Goal: Task Accomplishment & Management: Use online tool/utility

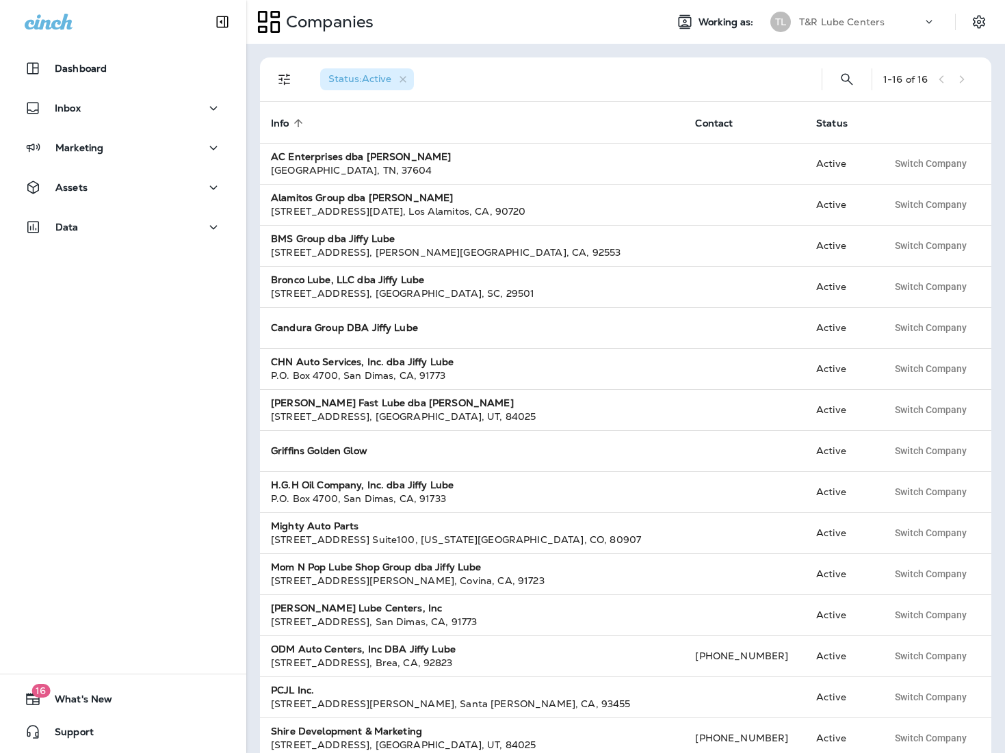
click at [870, 28] on div "T&R Lube Centers" at bounding box center [860, 22] width 123 height 21
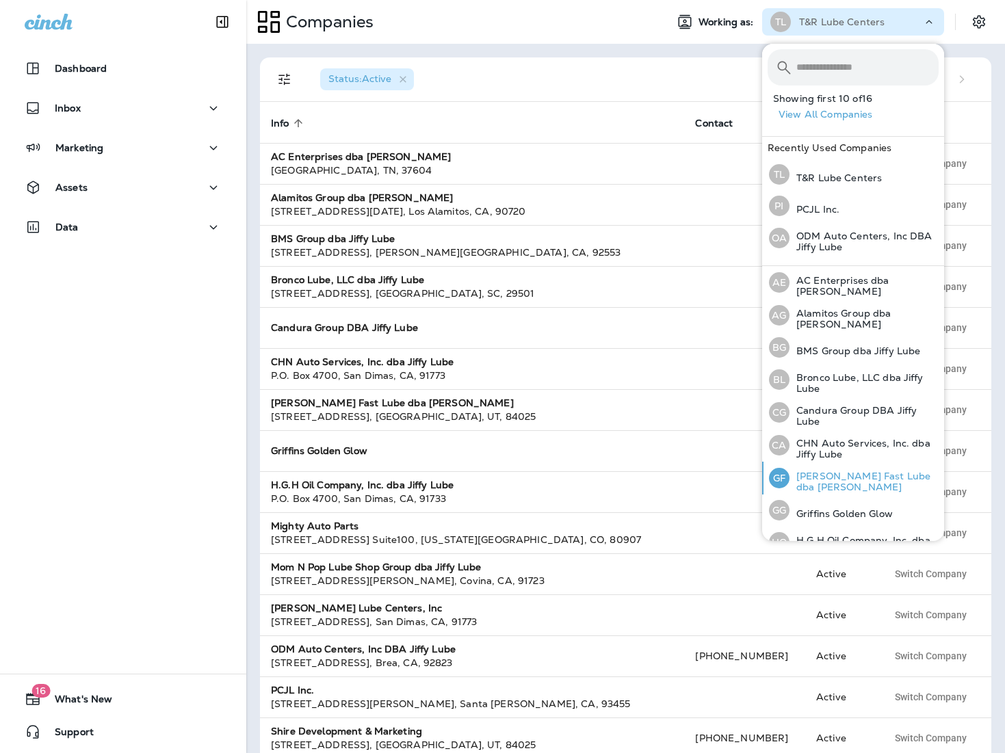
click at [860, 471] on p "[PERSON_NAME] Fast Lube dba [PERSON_NAME]" at bounding box center [864, 482] width 149 height 22
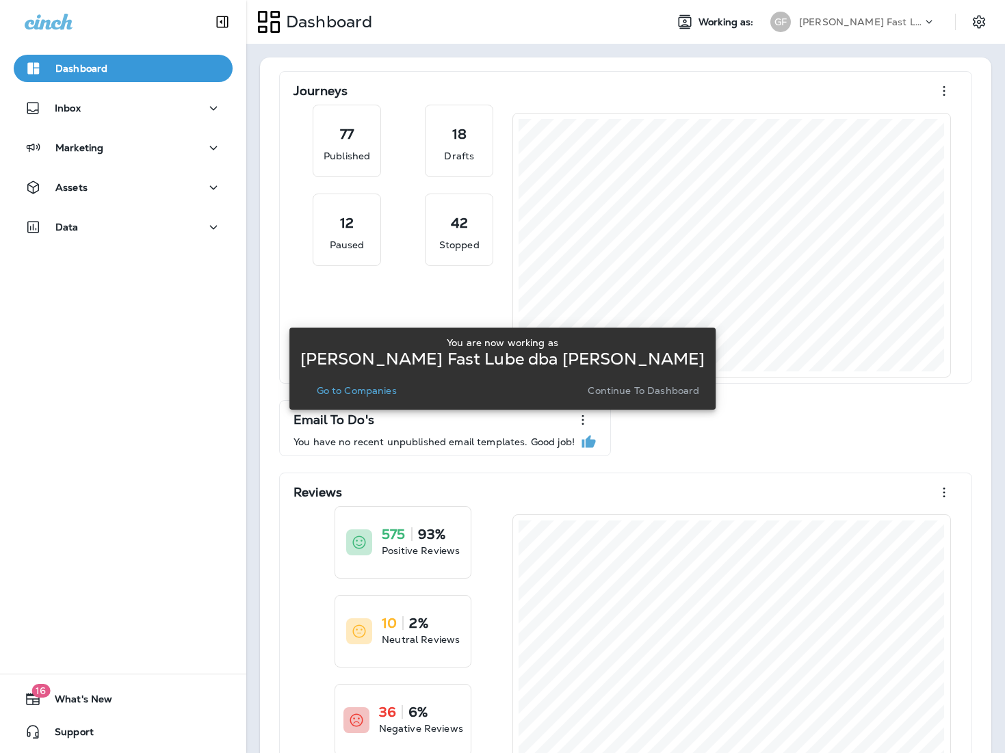
scroll to position [2, 0]
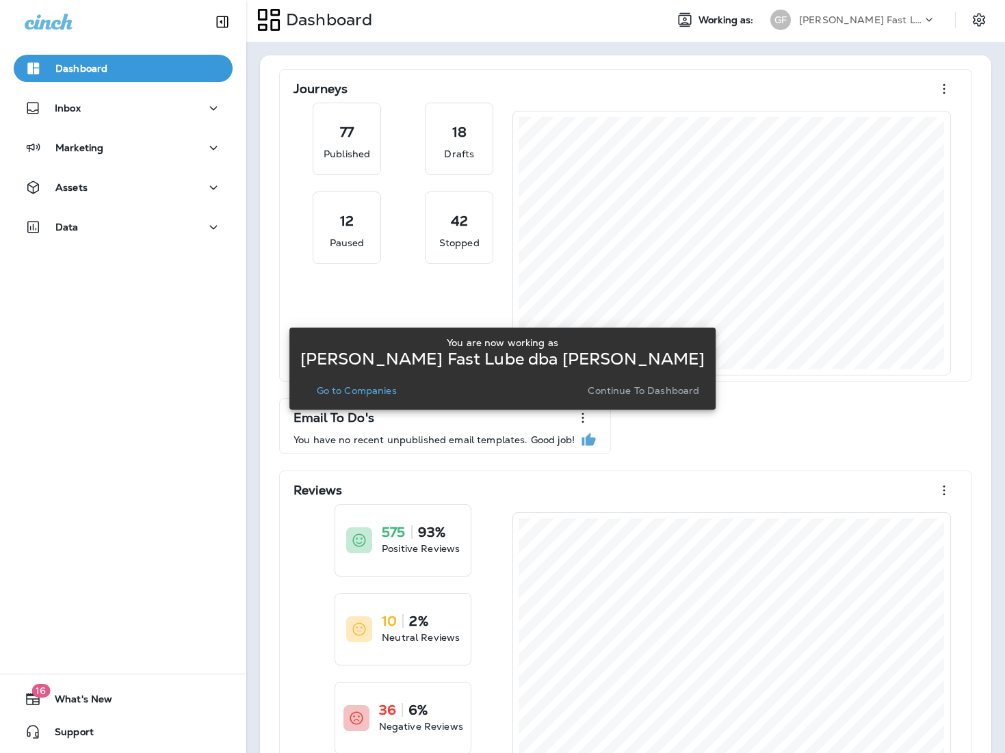
click at [377, 385] on p "Go to Companies" at bounding box center [357, 390] width 80 height 11
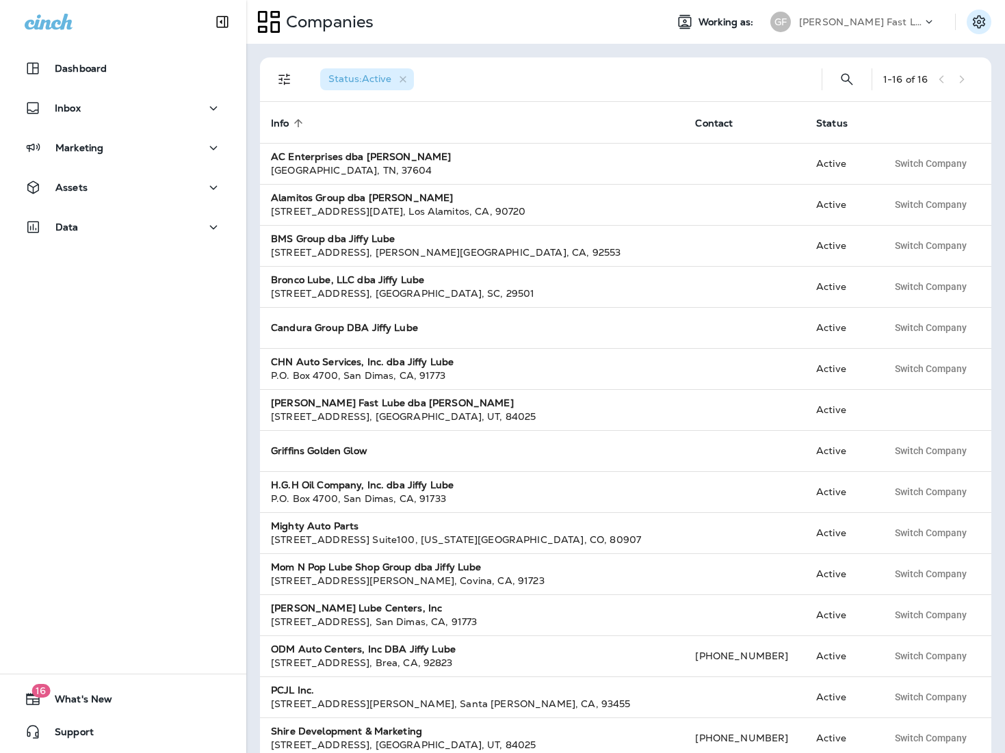
click at [976, 25] on icon "Settings" at bounding box center [979, 21] width 12 height 13
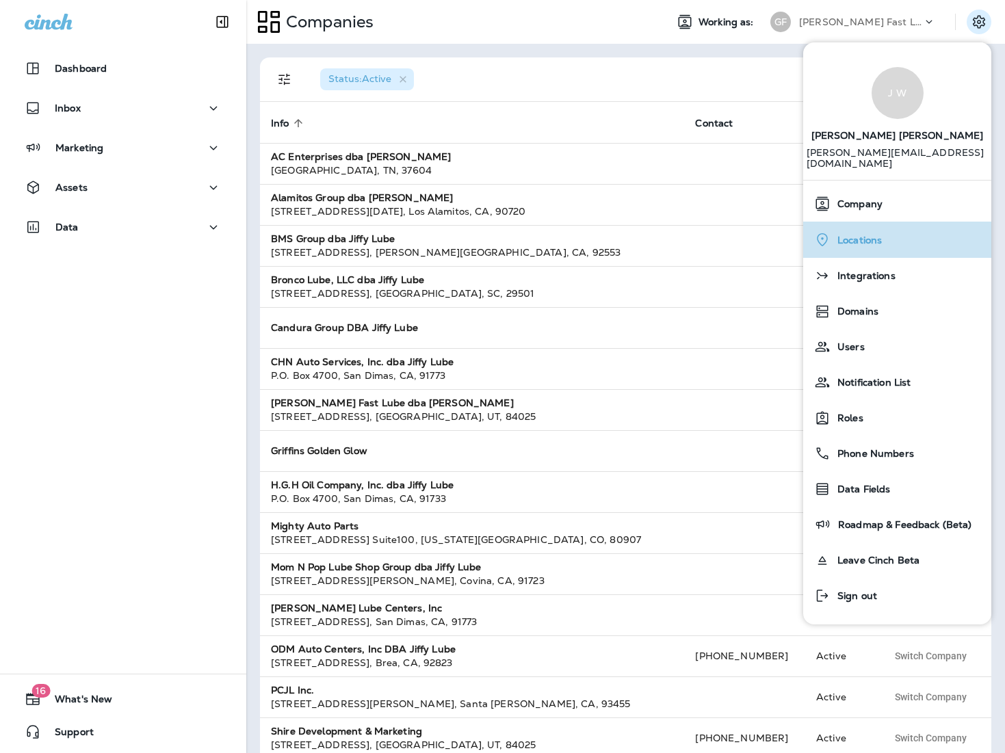
click at [887, 230] on div "Locations" at bounding box center [897, 240] width 177 height 28
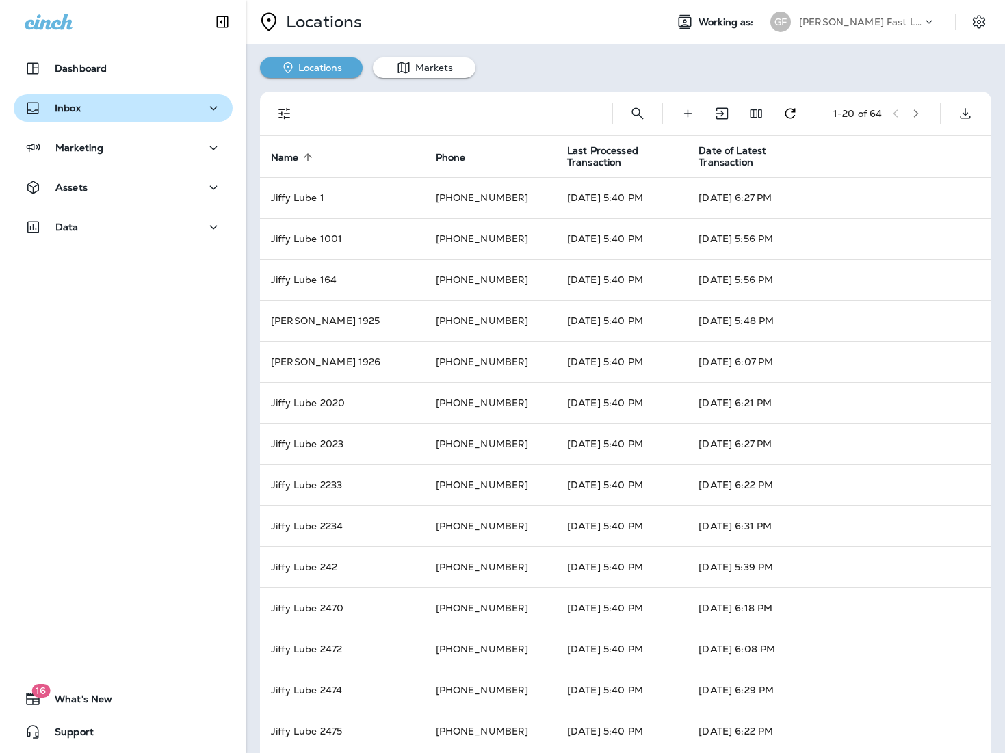
click at [142, 100] on div "Inbox" at bounding box center [123, 108] width 197 height 17
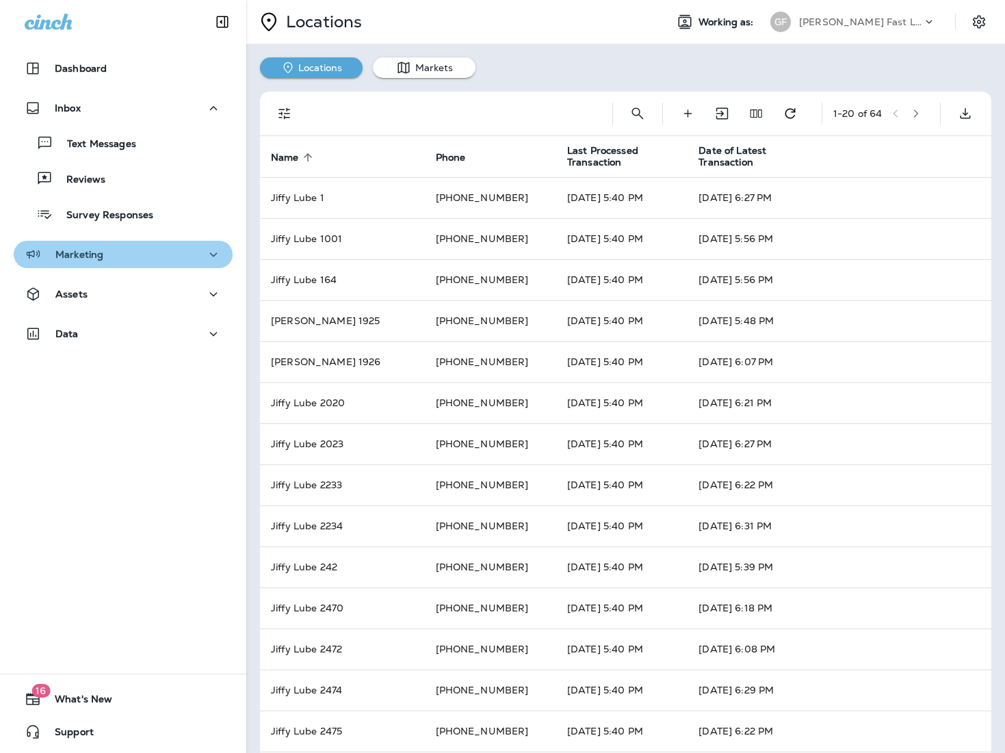
click at [86, 255] on p "Marketing" at bounding box center [79, 254] width 48 height 11
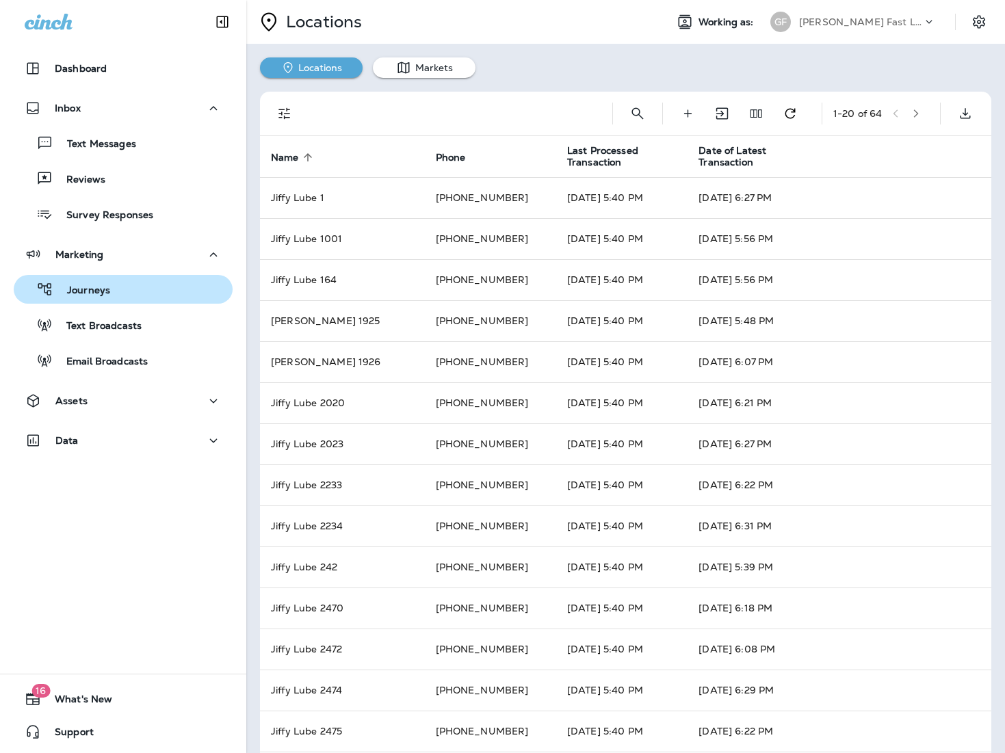
click at [94, 293] on p "Journeys" at bounding box center [81, 291] width 57 height 13
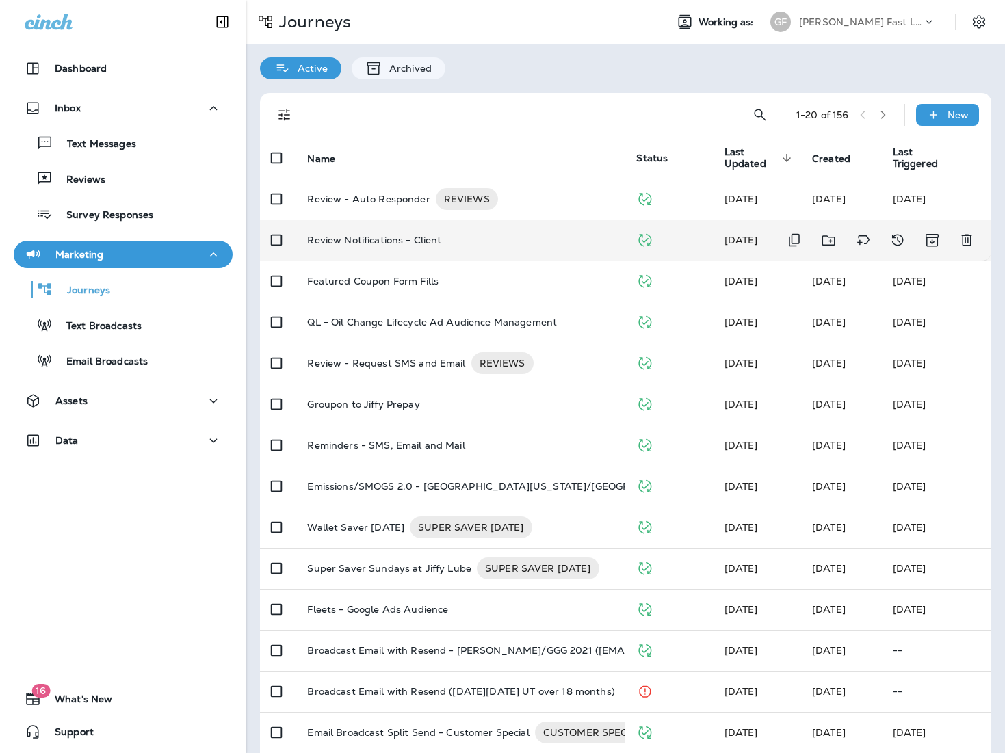
click at [371, 246] on p "Review Notifications - Client" at bounding box center [374, 240] width 134 height 11
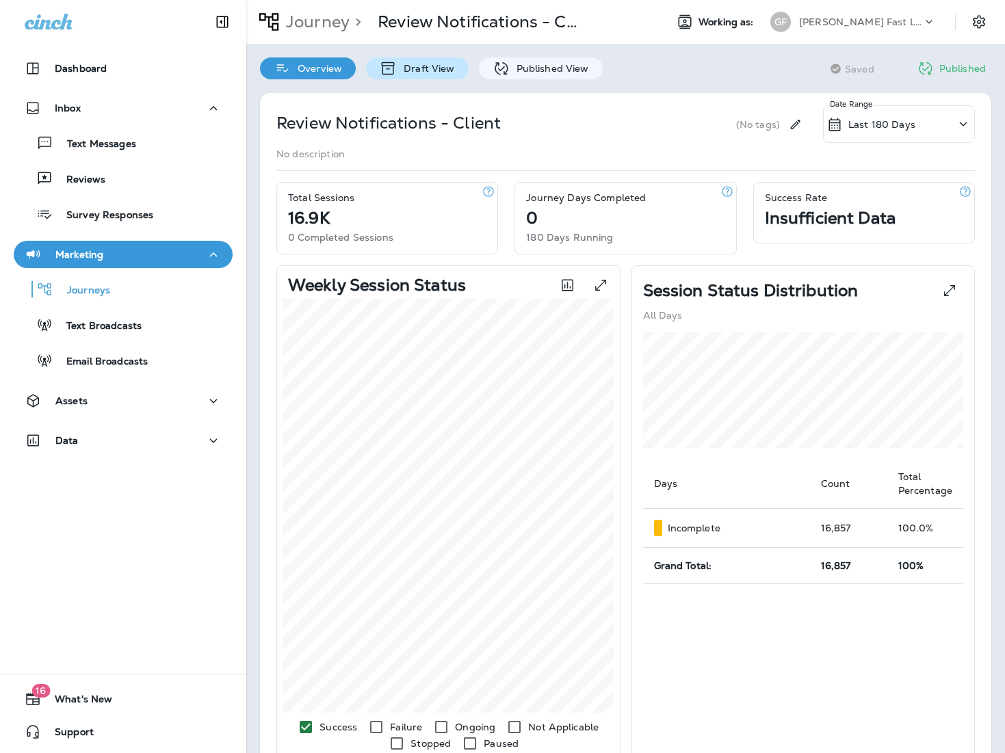
click at [432, 73] on p "Draft View" at bounding box center [425, 68] width 57 height 11
